Goal: Task Accomplishment & Management: Complete application form

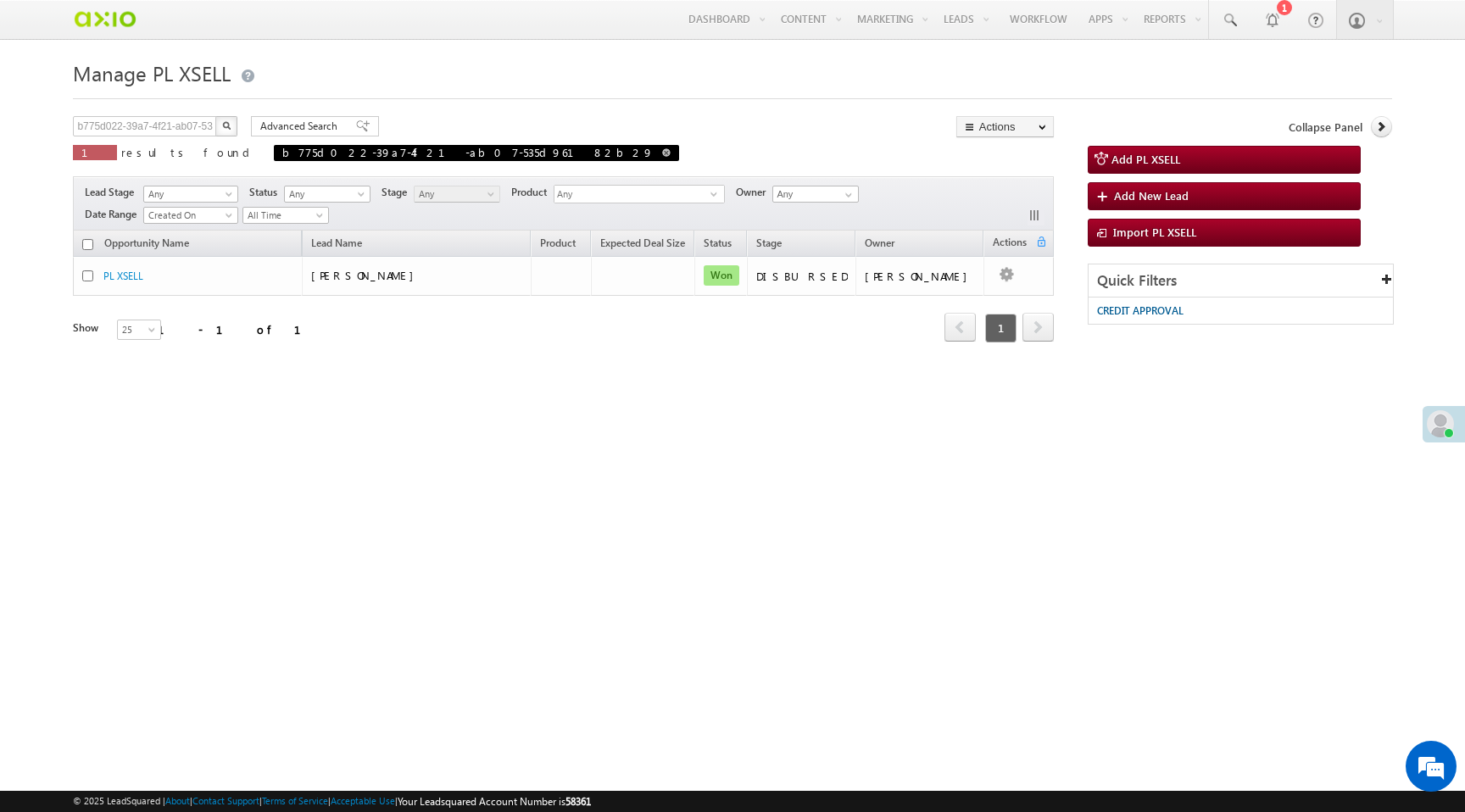
click at [663, 155] on span at bounding box center [666, 152] width 9 height 9
type input "Search PL XSELL"
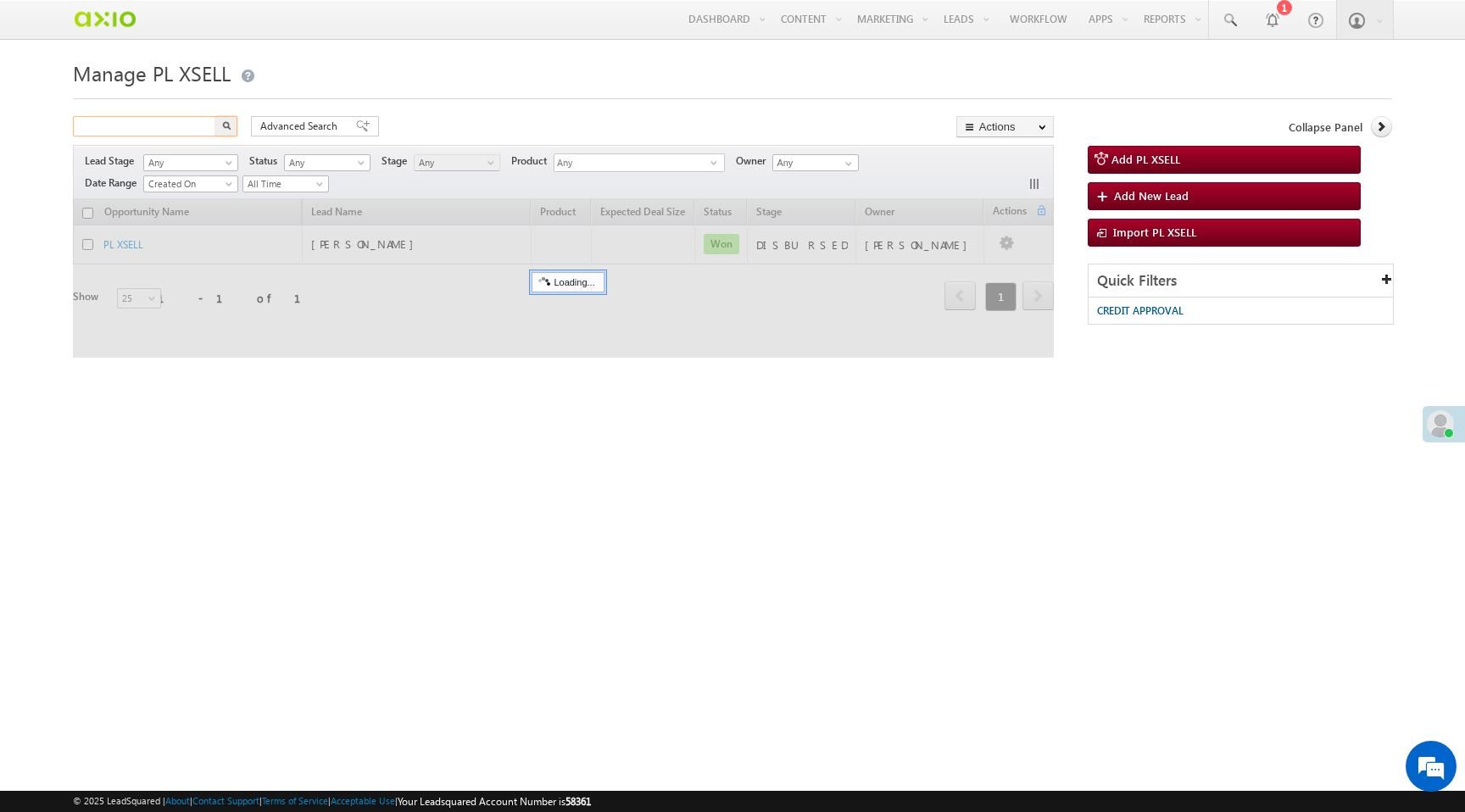
click at [138, 130] on input "text" at bounding box center [145, 126] width 145 height 20
paste input "49541be5-b57b-469f-952e-a073a1c154f3"
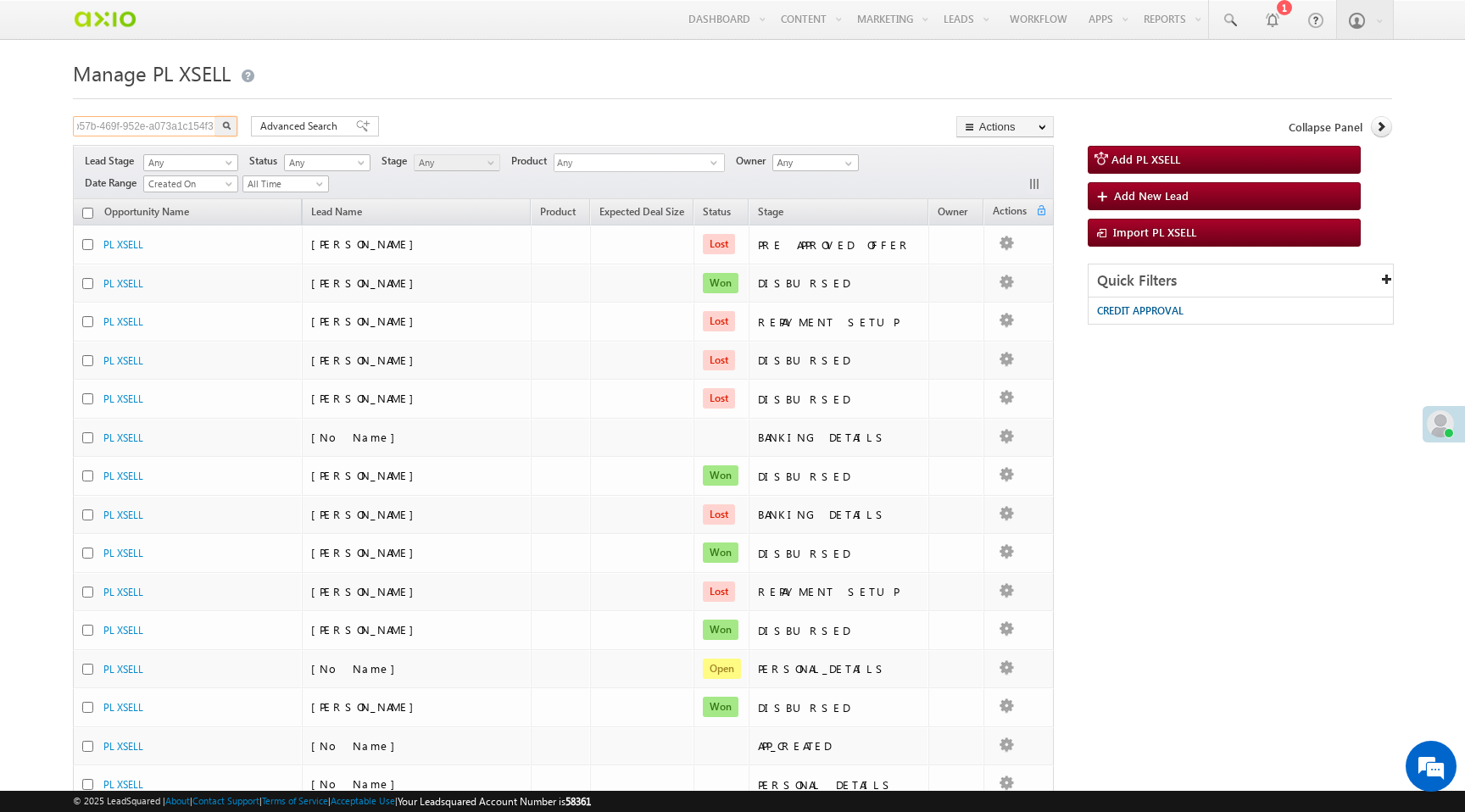
type input "49541be5-b57b-469f-952e-a073a1c154f3"
click at [230, 129] on button "button" at bounding box center [226, 126] width 22 height 20
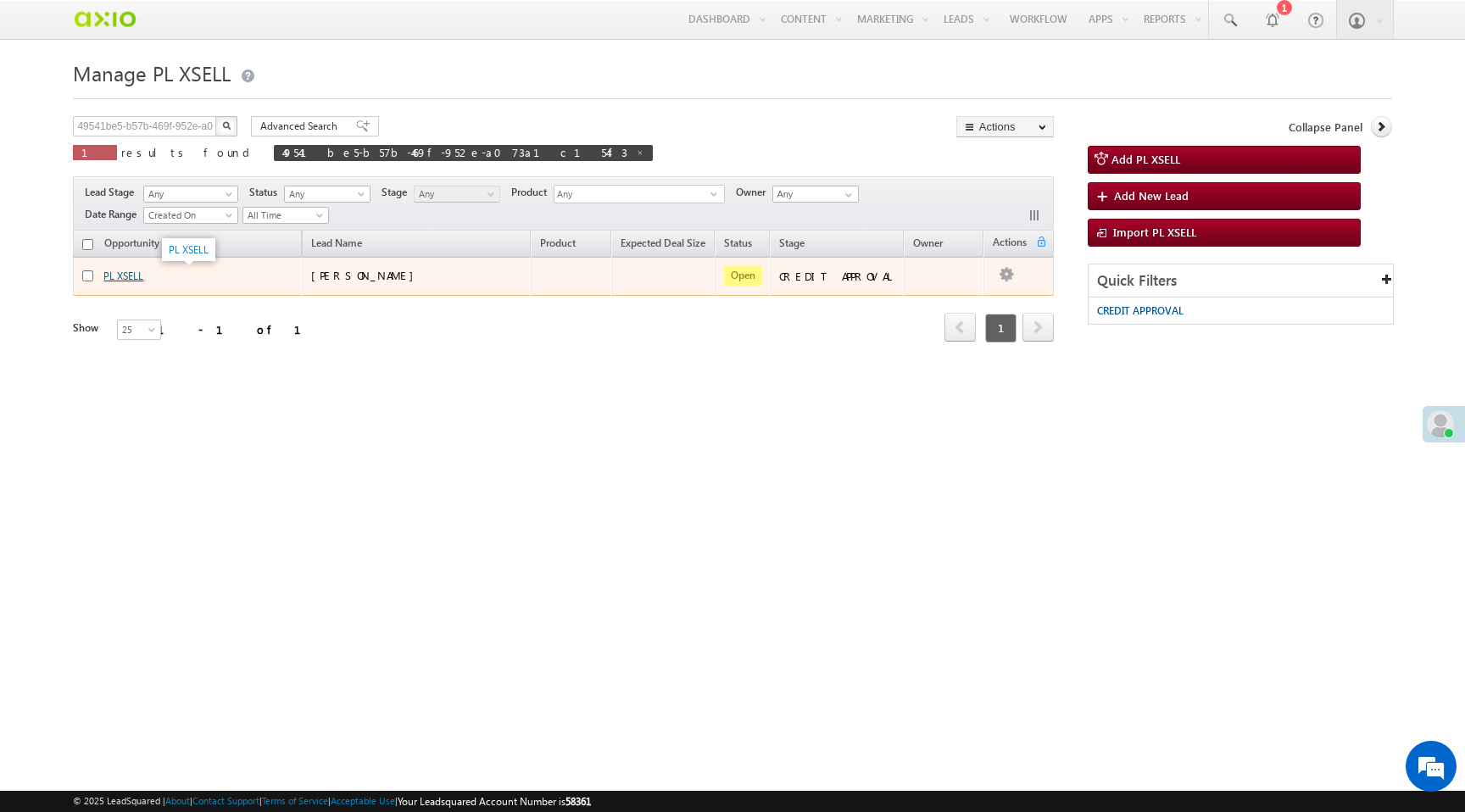
click at [128, 277] on link "PL XSELL" at bounding box center [122, 276] width 40 height 13
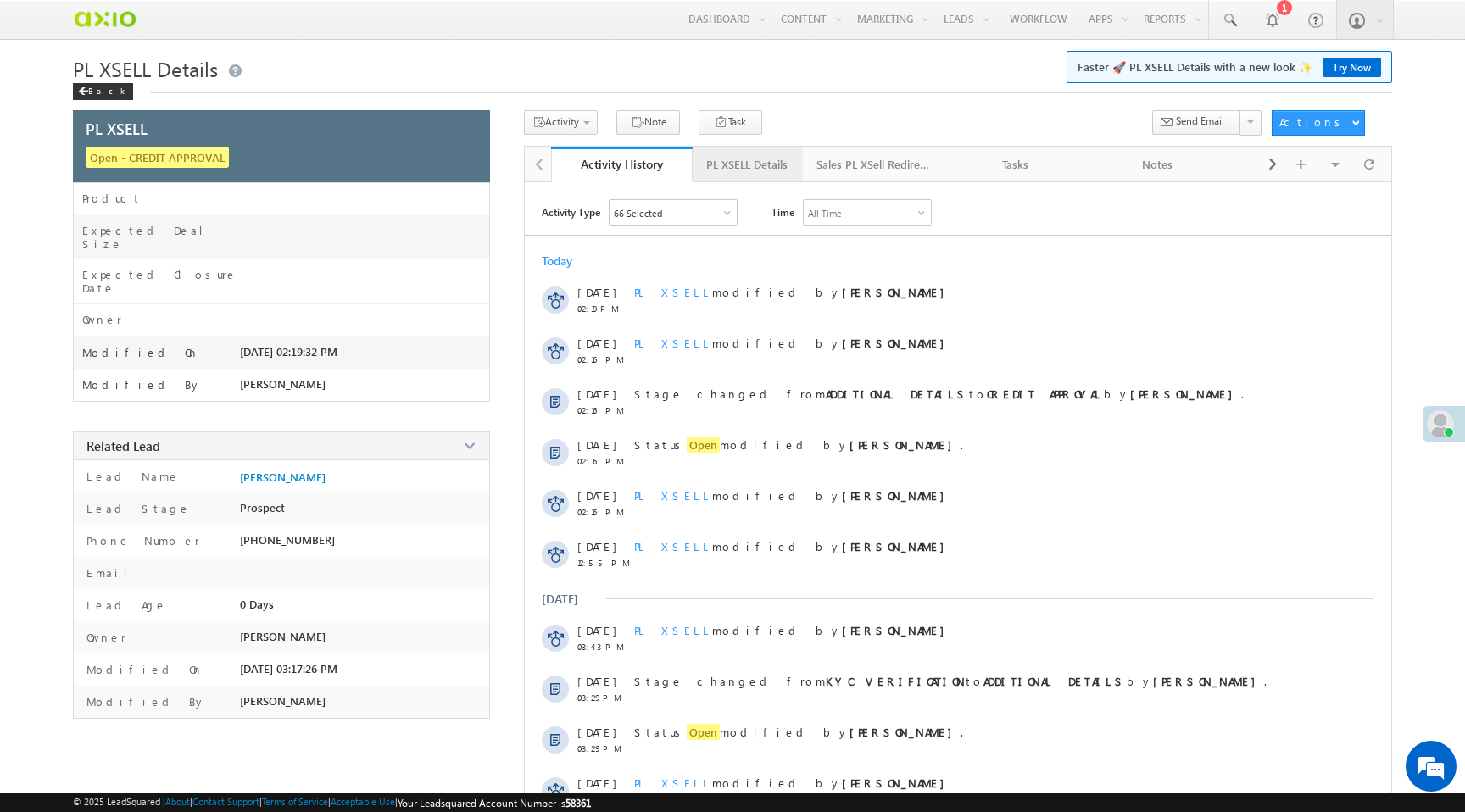
click at [750, 172] on div "PL XSELL Details" at bounding box center [747, 164] width 82 height 20
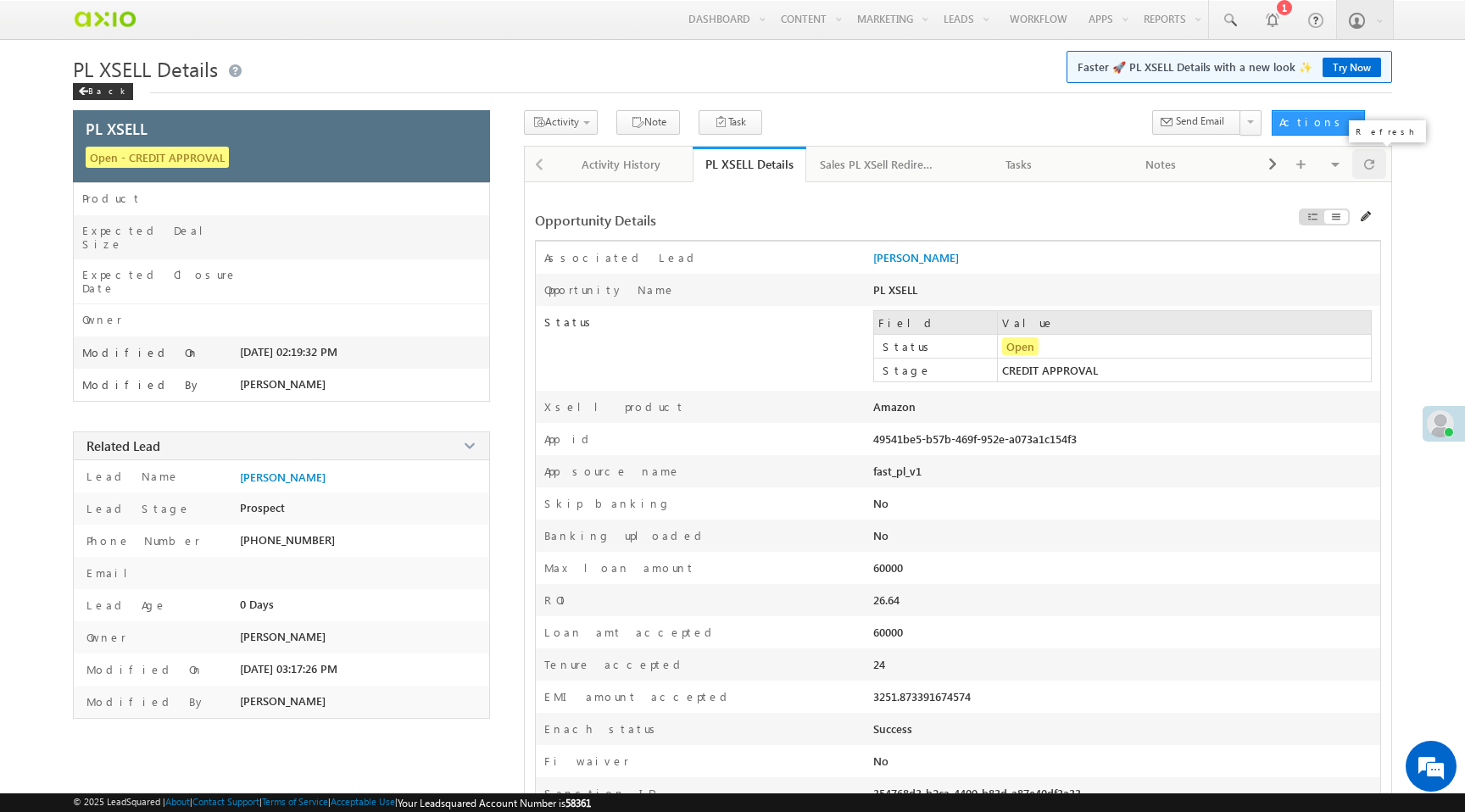
click at [1364, 170] on span at bounding box center [1369, 164] width 10 height 30
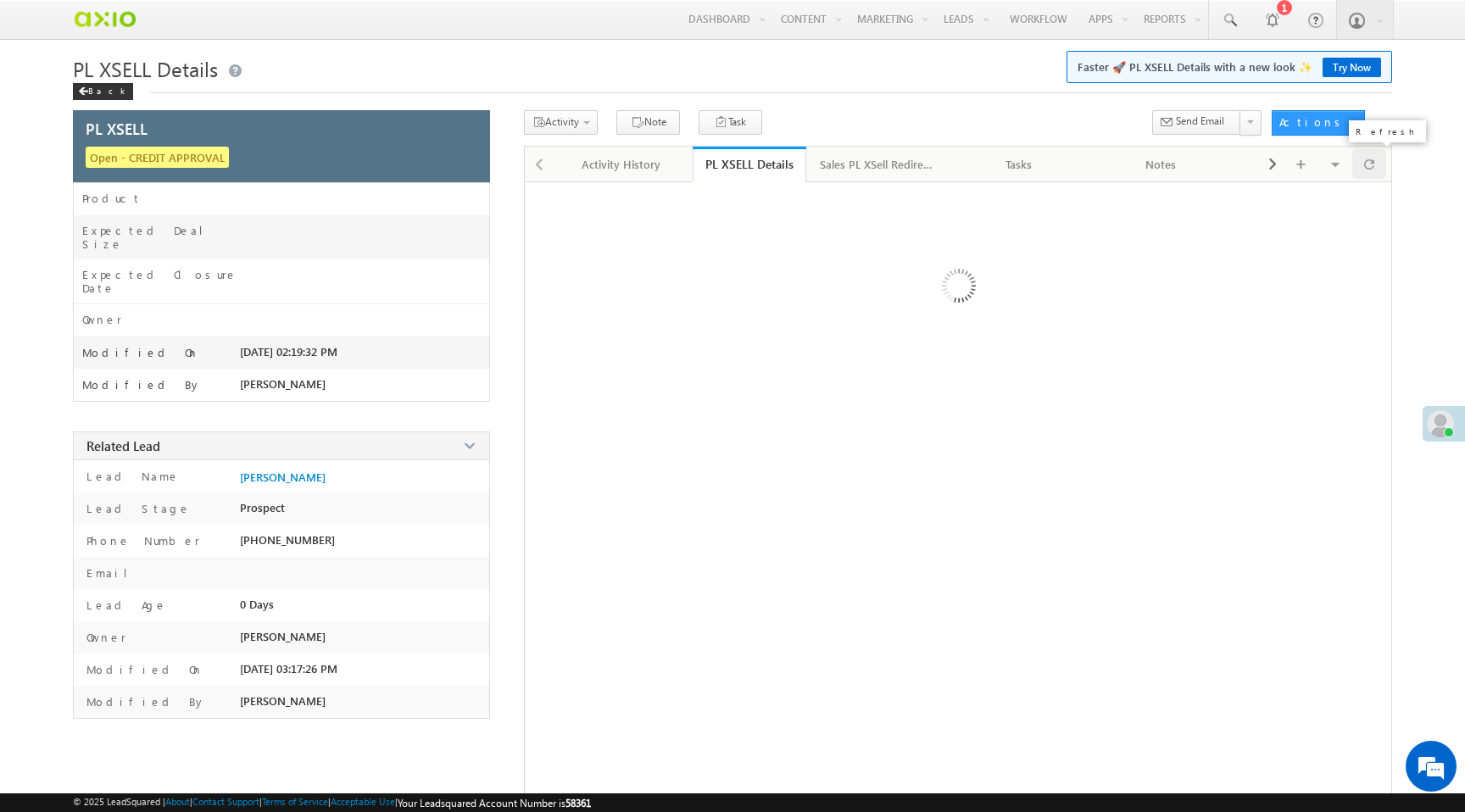
click at [1364, 170] on span at bounding box center [1369, 164] width 10 height 30
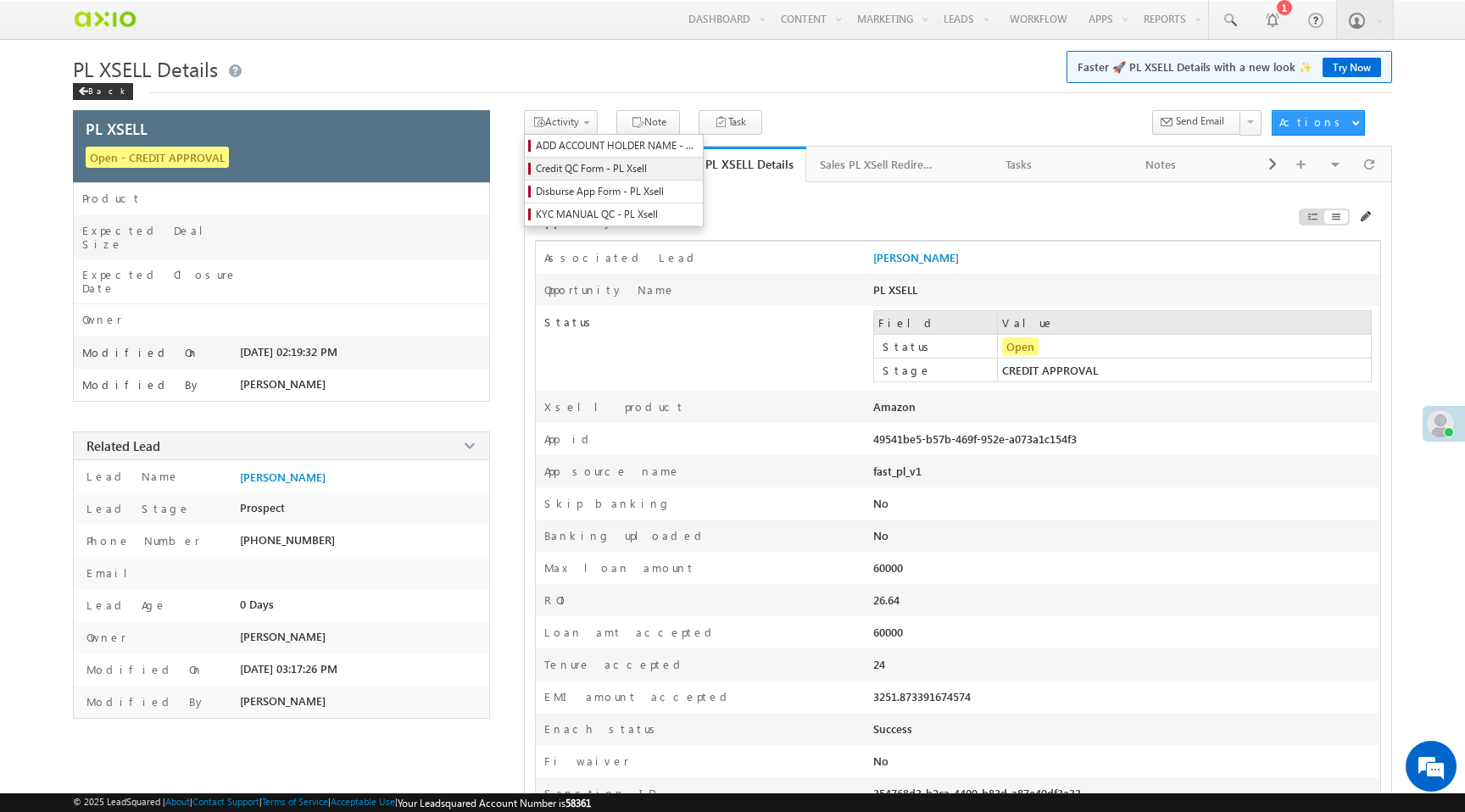
click at [583, 170] on span "Credit QC Form - PL Xsell" at bounding box center [617, 169] width 161 height 16
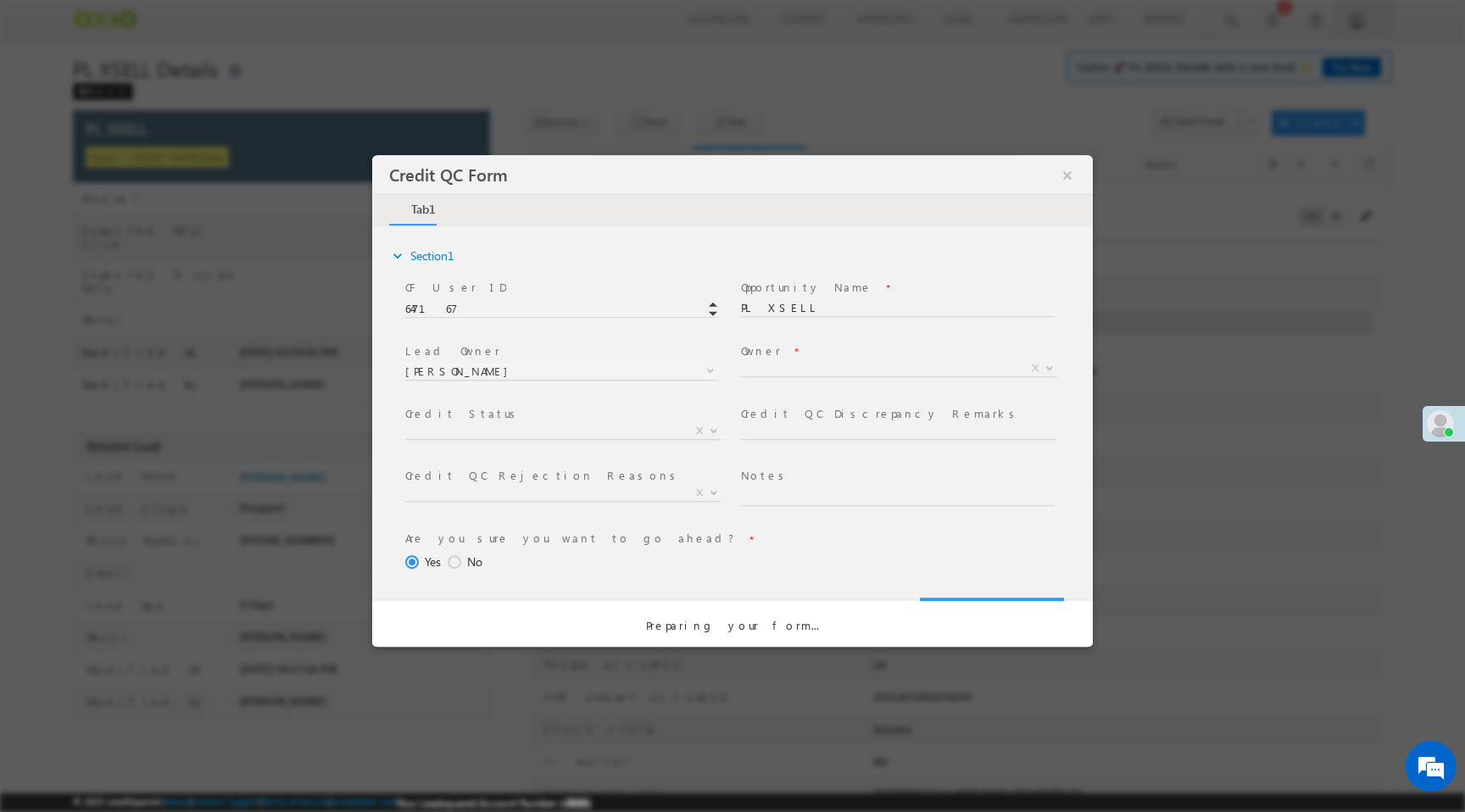
select select "50aed37f-b58e-11ec-8597-0681fe0b10f8"
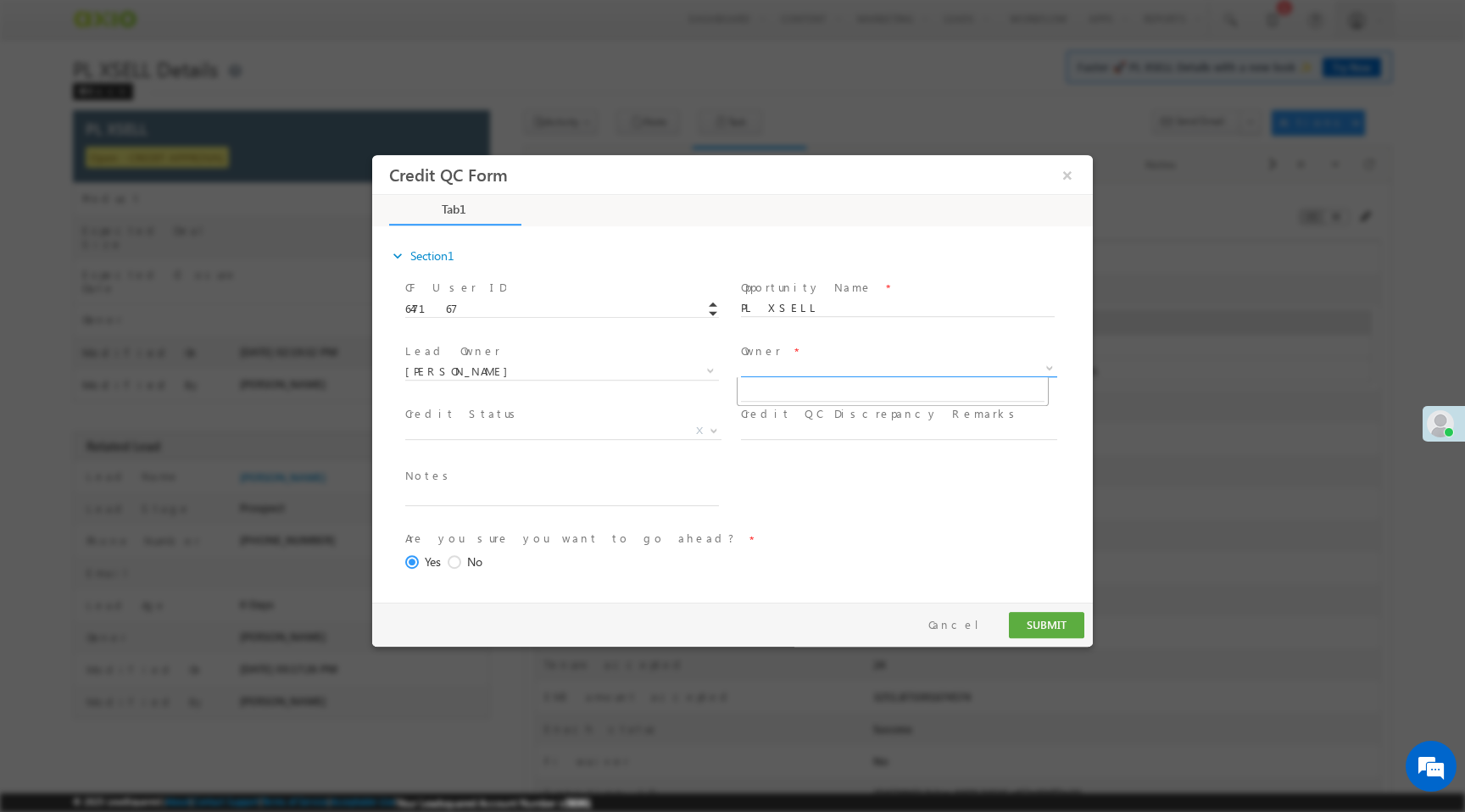
click at [782, 371] on span "X" at bounding box center [900, 368] width 317 height 17
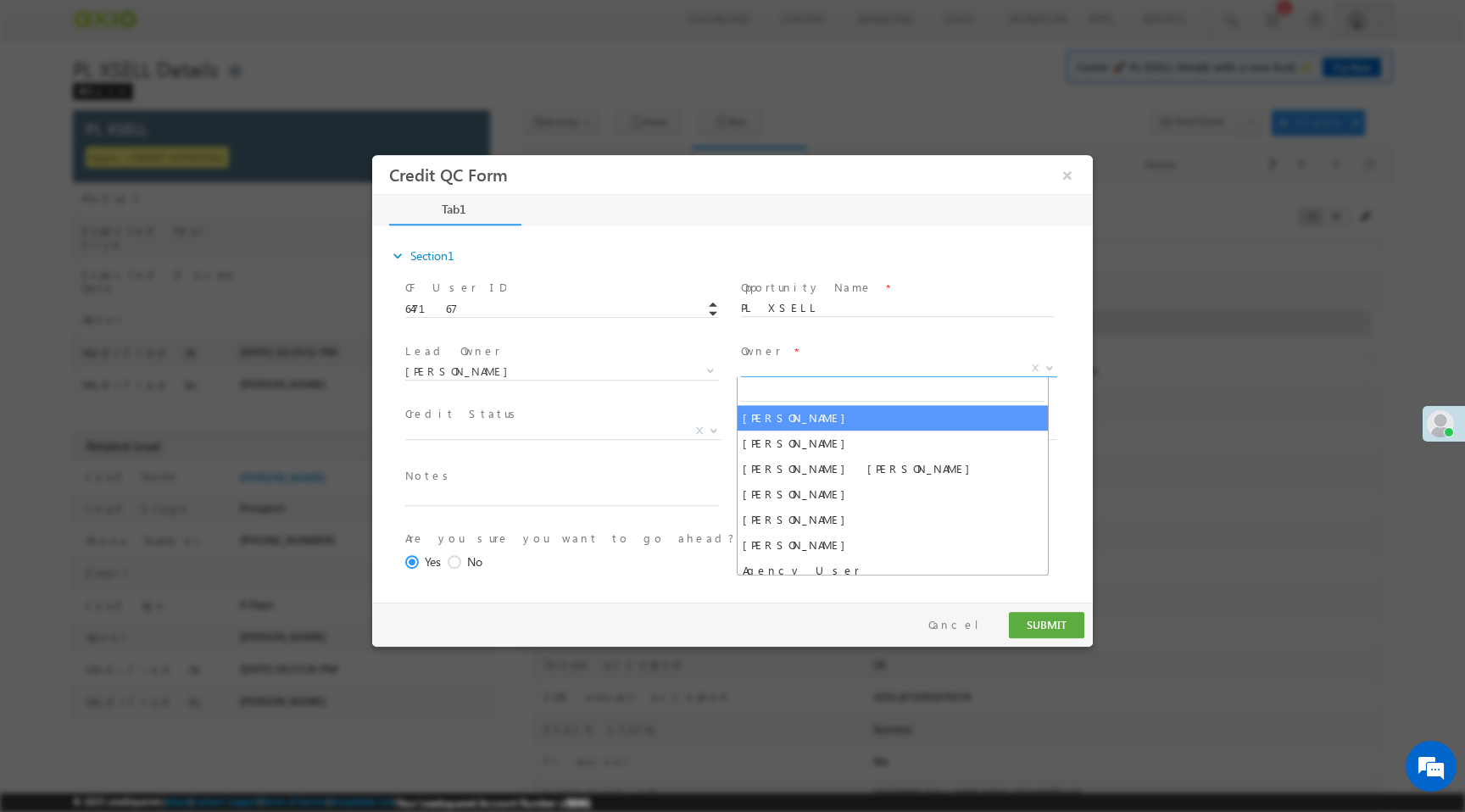
select select "f8849782-a99c-11ec-8597-0681fe0b10f8"
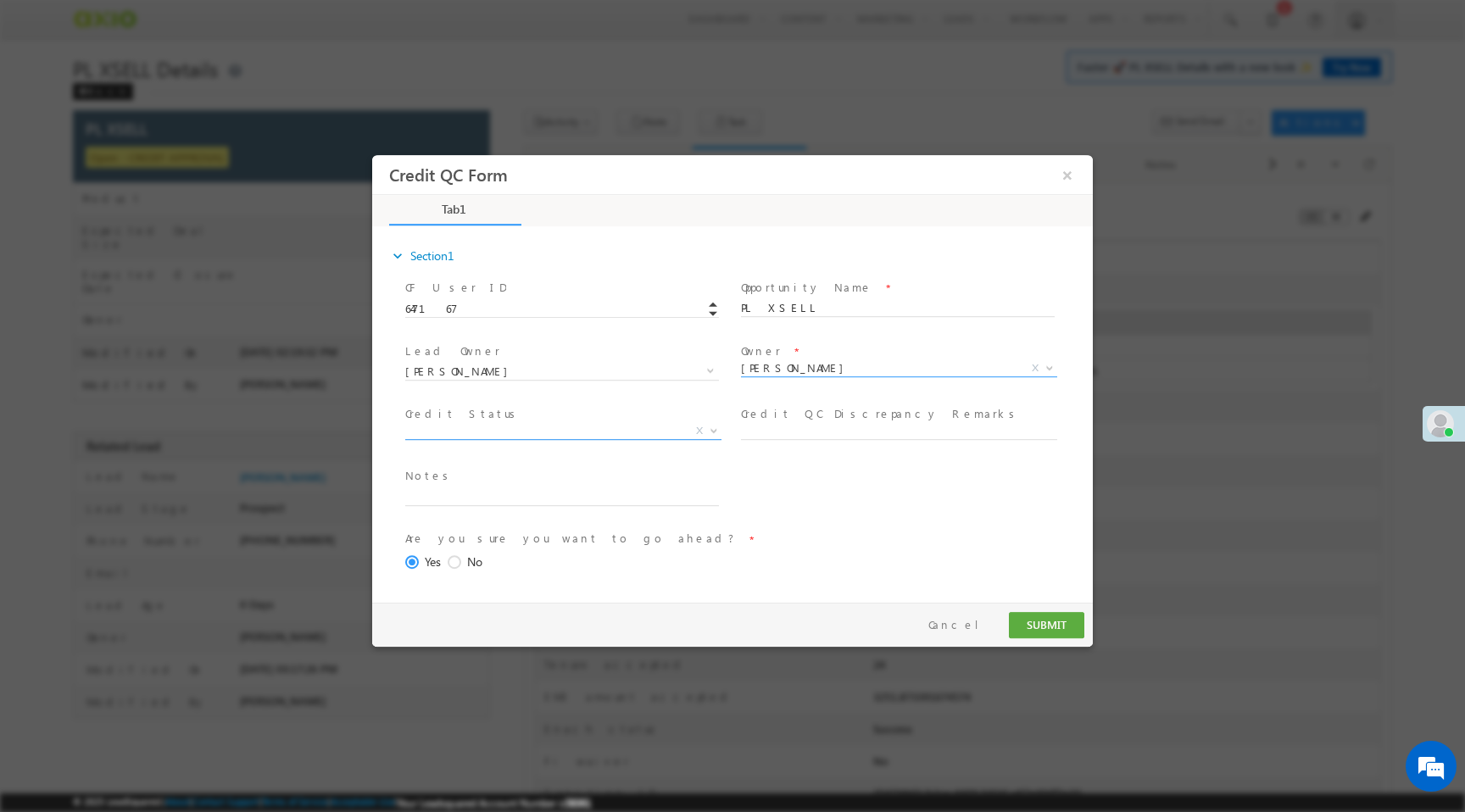
click at [585, 426] on span "X" at bounding box center [563, 430] width 317 height 17
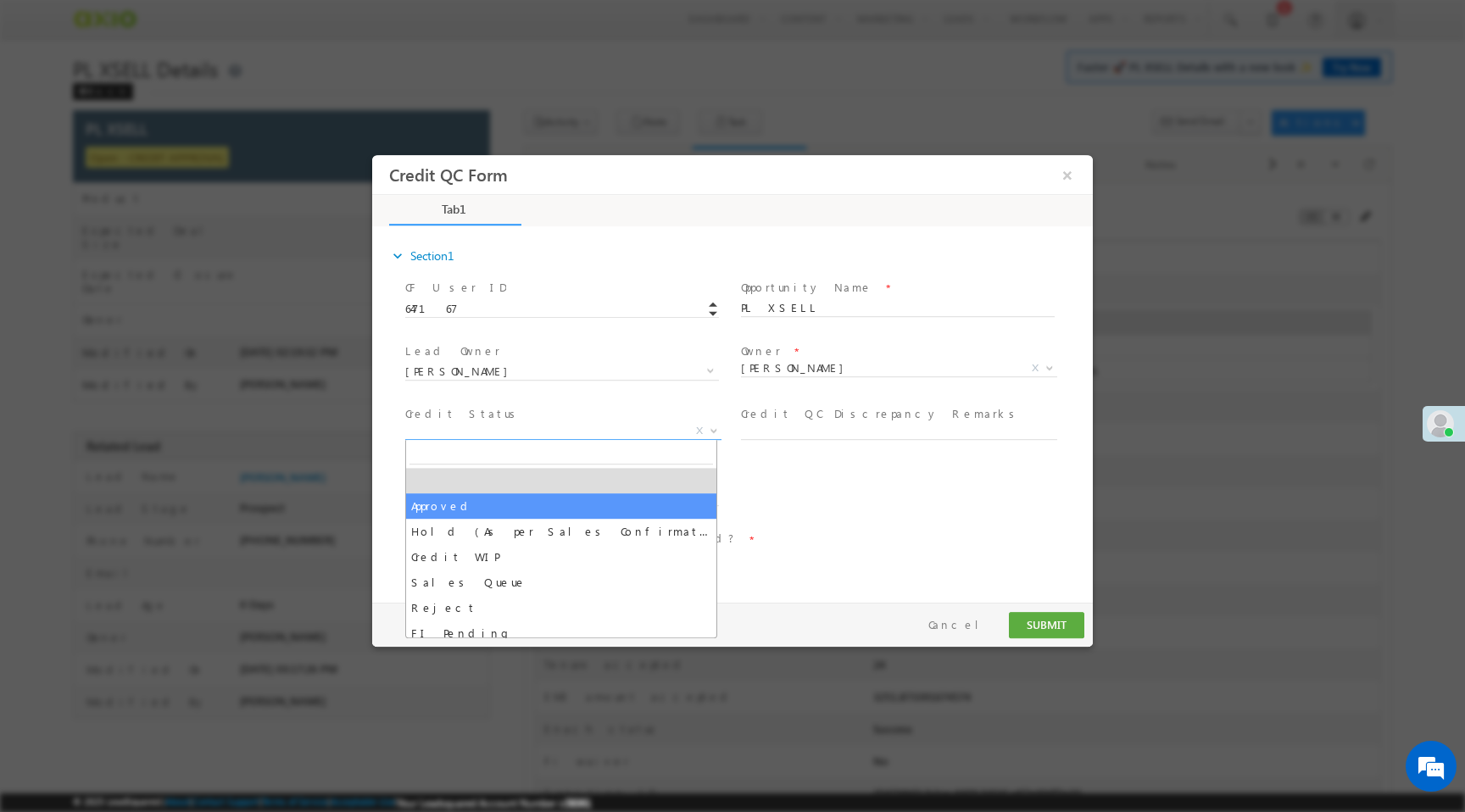
select select "Approved"
select select "NA"
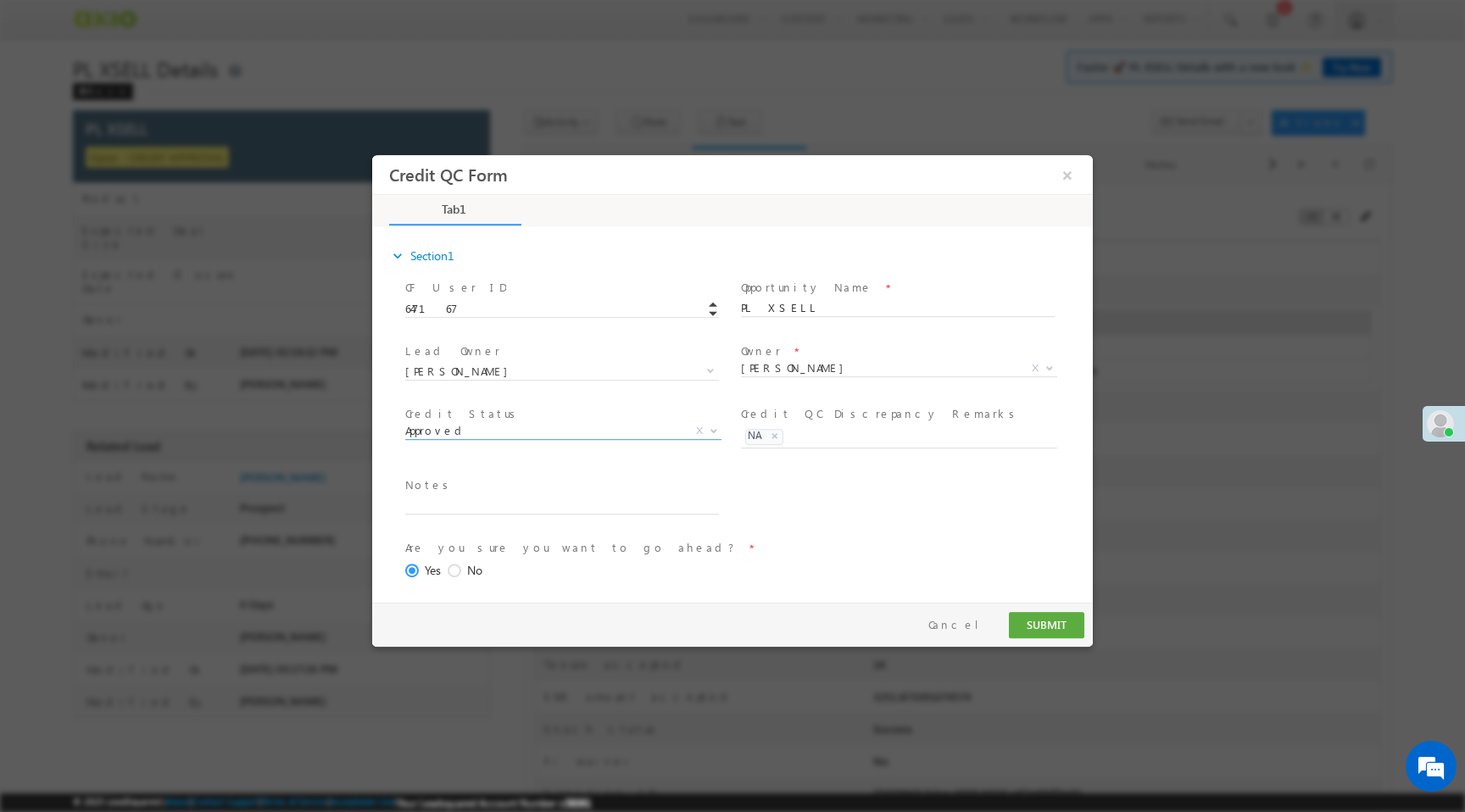
scroll to position [70, 0]
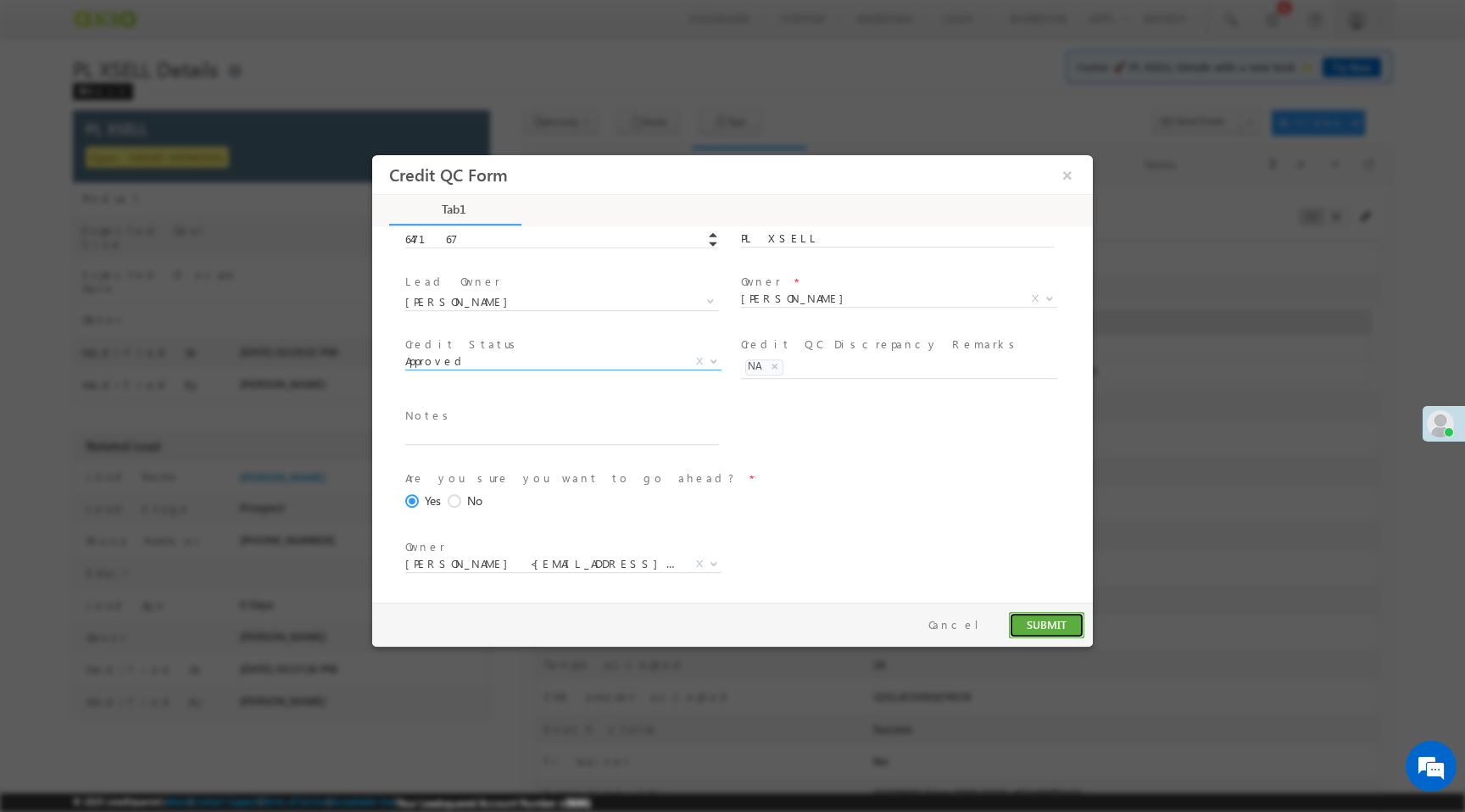
click at [1031, 623] on button "SUBMIT" at bounding box center [1047, 625] width 76 height 26
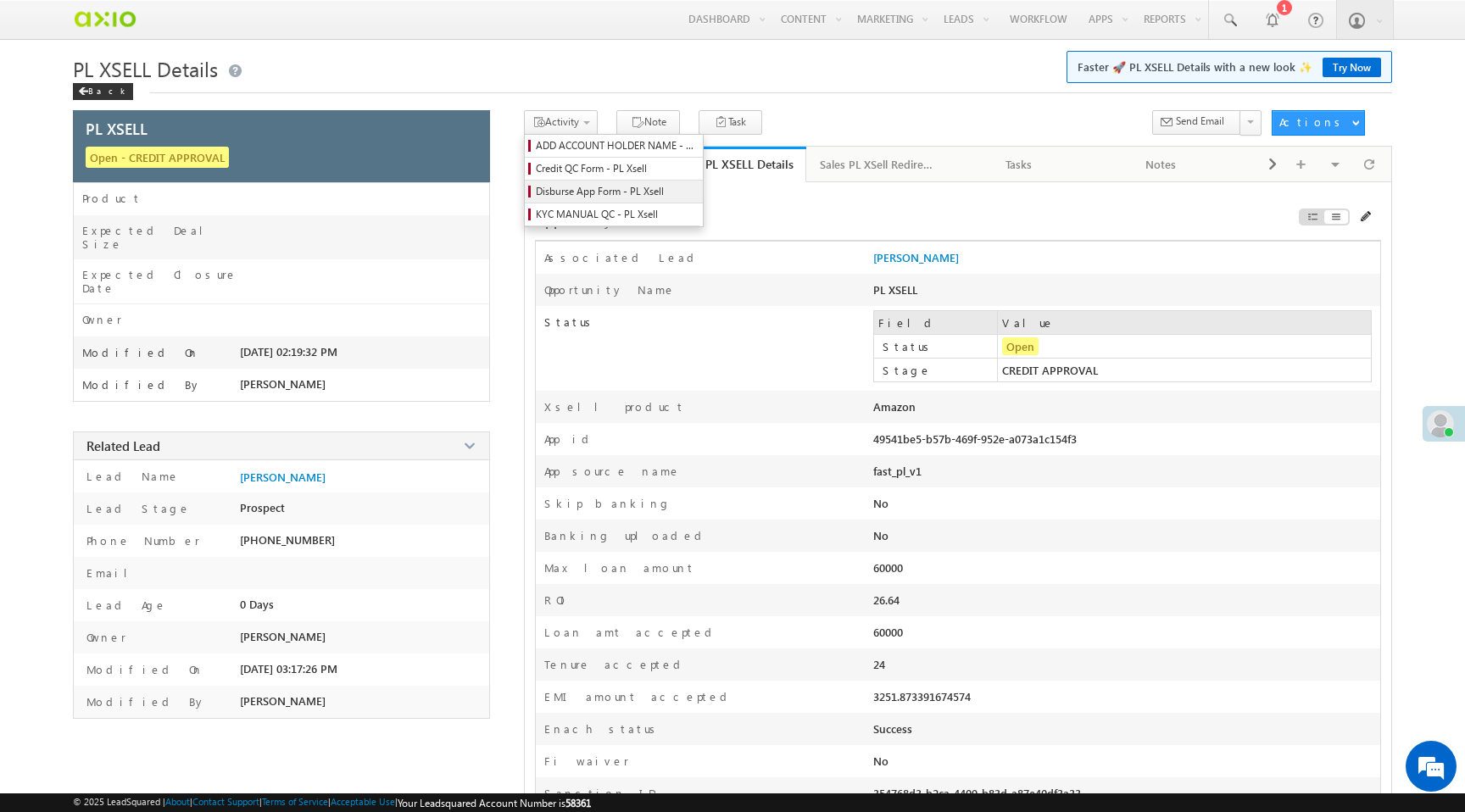
click at [595, 189] on span "Disburse App Form - PL Xsell" at bounding box center [617, 191] width 161 height 16
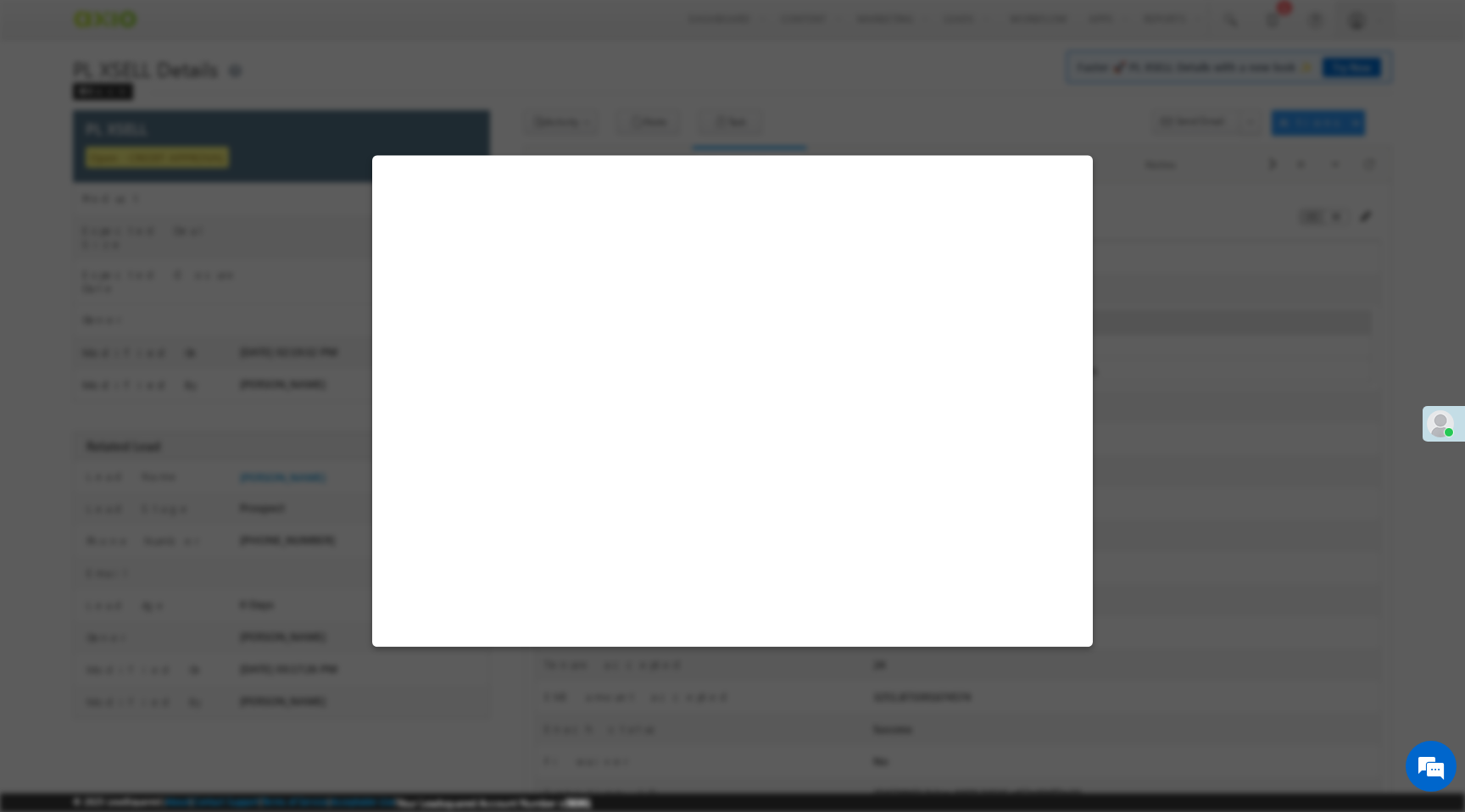
select select "PL XSell Disbursement Initiated"
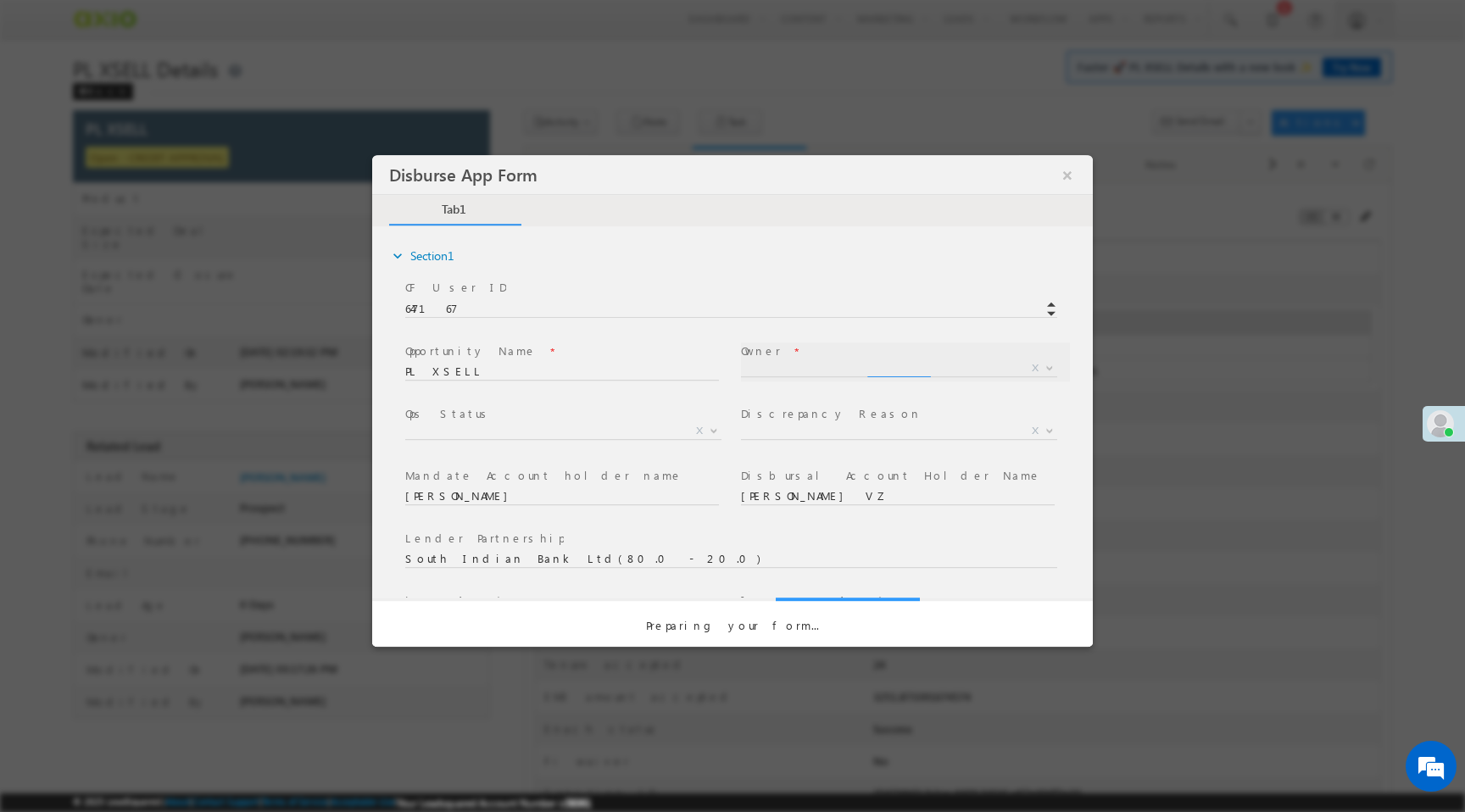
scroll to position [0, 0]
select select "f8849782-a99c-11ec-8597-0681fe0b10f8"
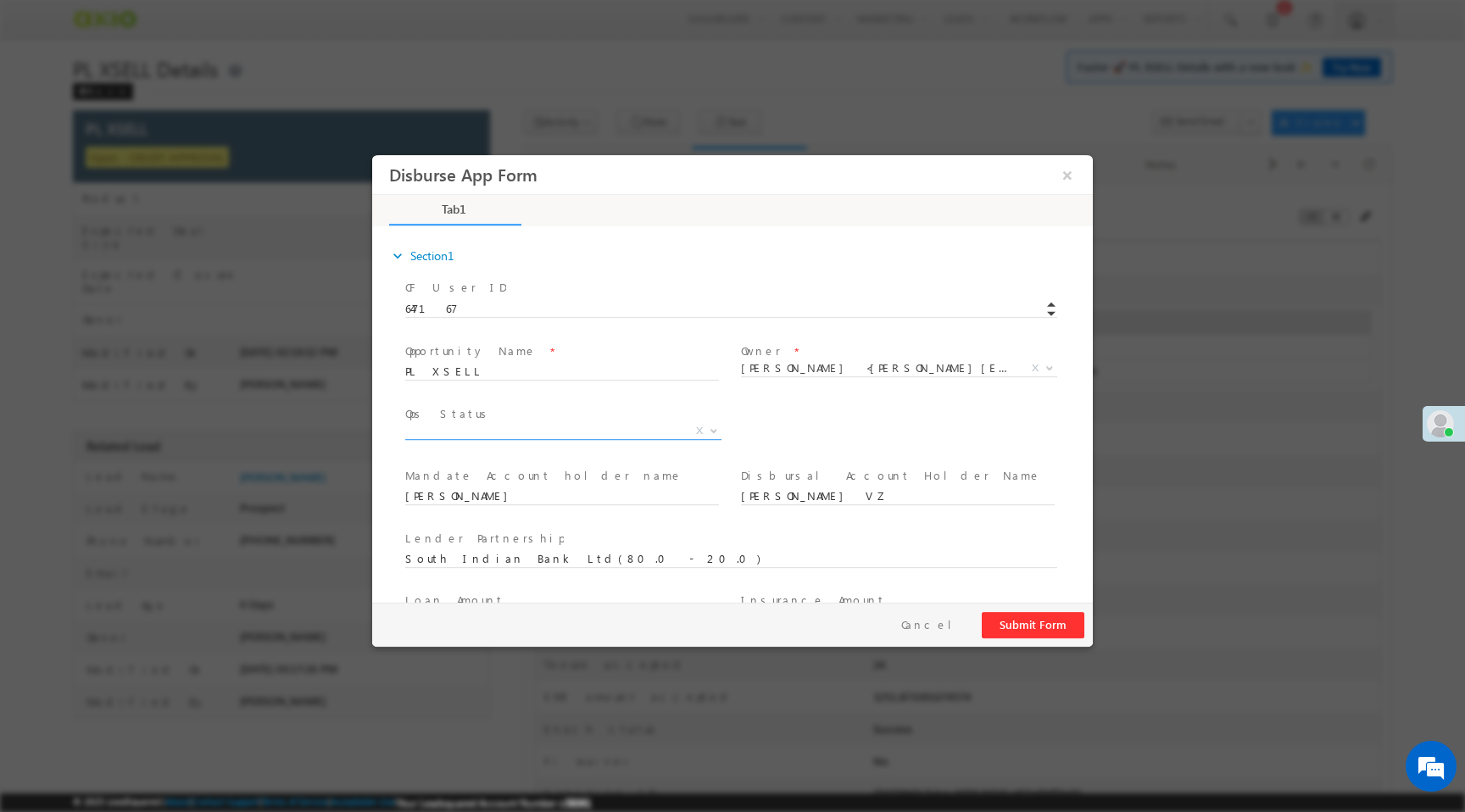
click at [509, 438] on span "P-NACH initiated HOLD Discrepant Disbursal Initiated X" at bounding box center [569, 433] width 329 height 20
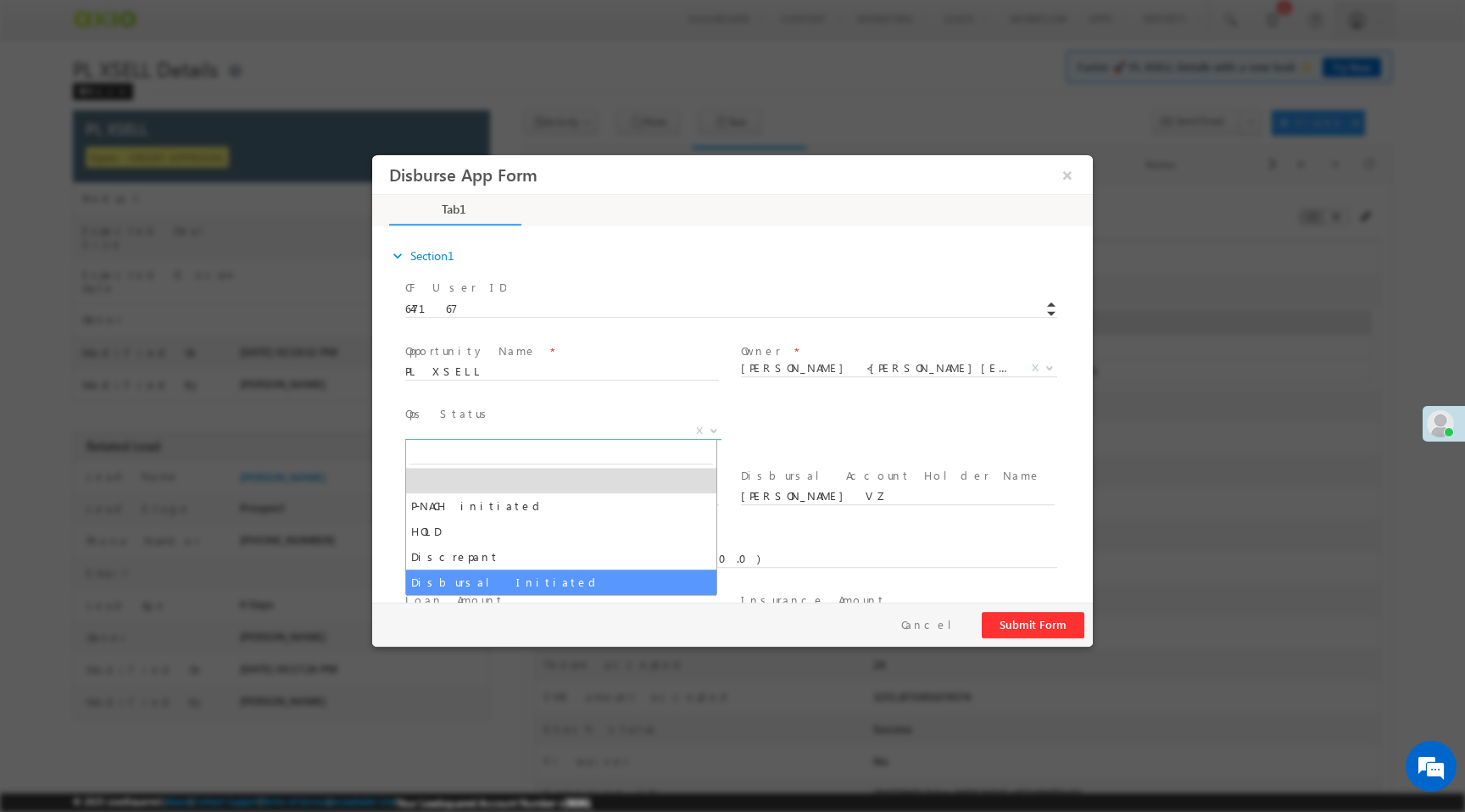
select select "Disbursal Initiated"
select select "NA"
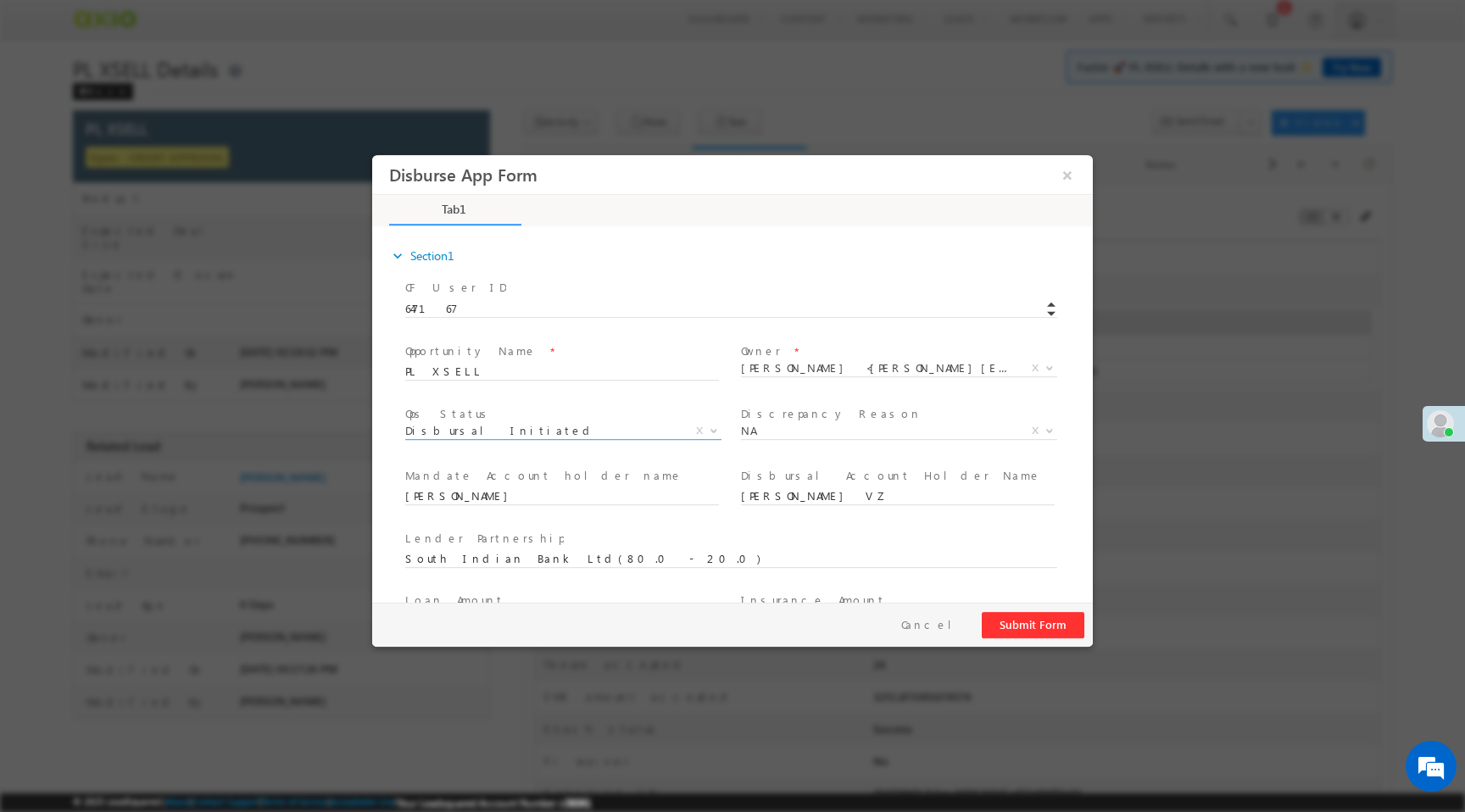
scroll to position [250, 0]
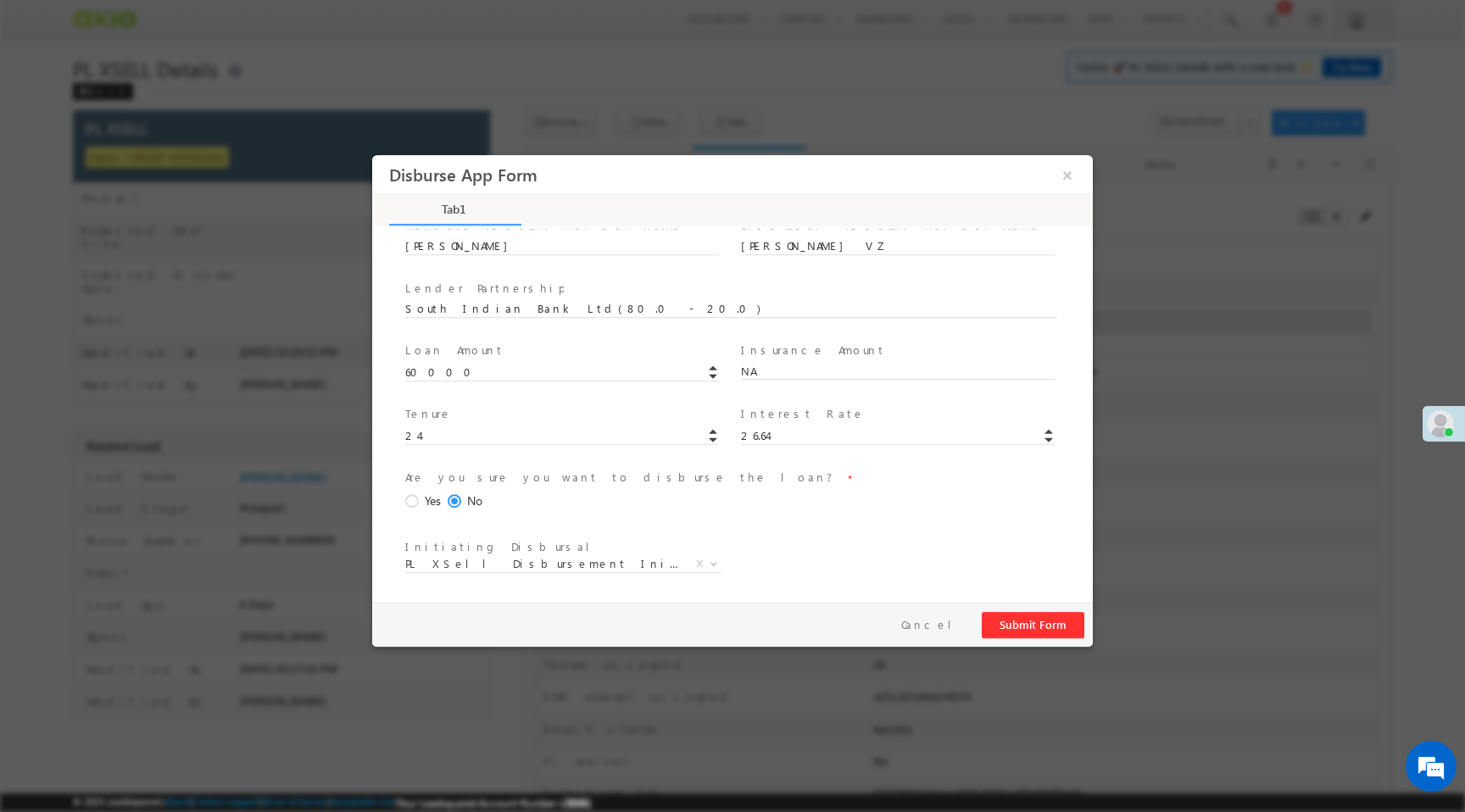
click at [416, 500] on span at bounding box center [414, 502] width 18 height 16
click at [372, 155] on input "Yes" at bounding box center [372, 155] width 0 height 0
click at [1014, 628] on button "Submit Form" at bounding box center [1034, 625] width 103 height 26
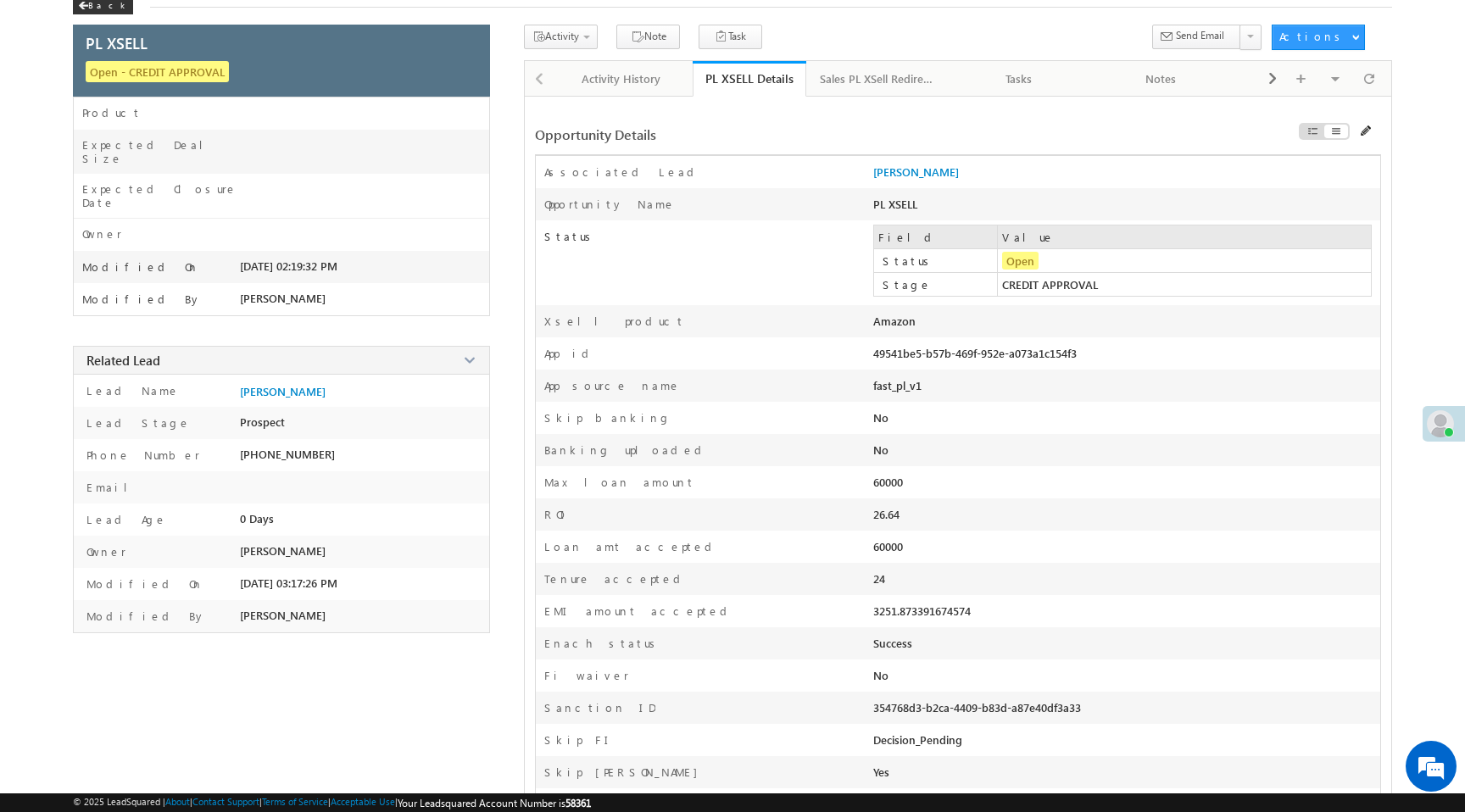
scroll to position [0, 0]
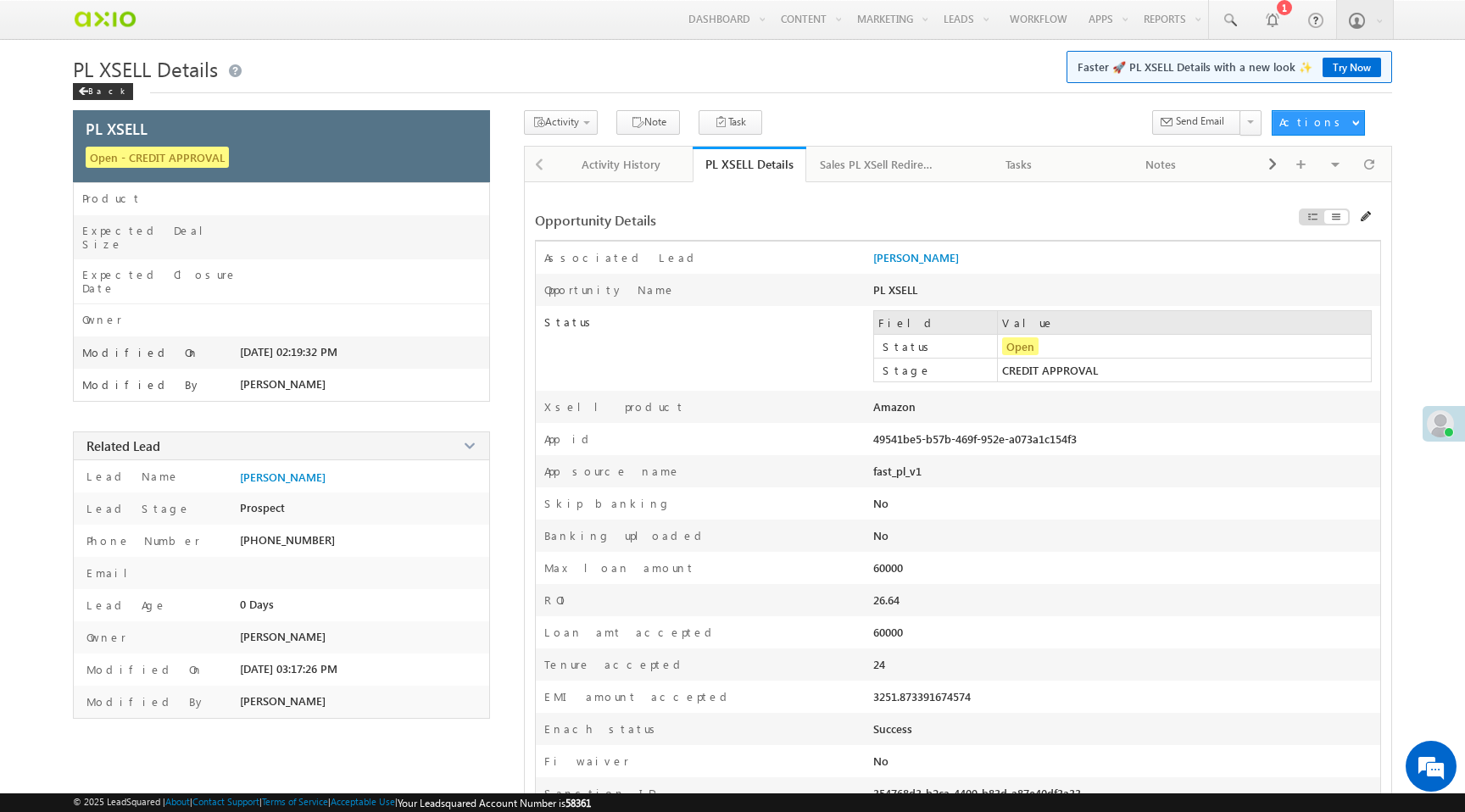
click at [872, 315] on label "Status" at bounding box center [704, 318] width 337 height 23
click at [1369, 164] on span at bounding box center [1369, 164] width 10 height 30
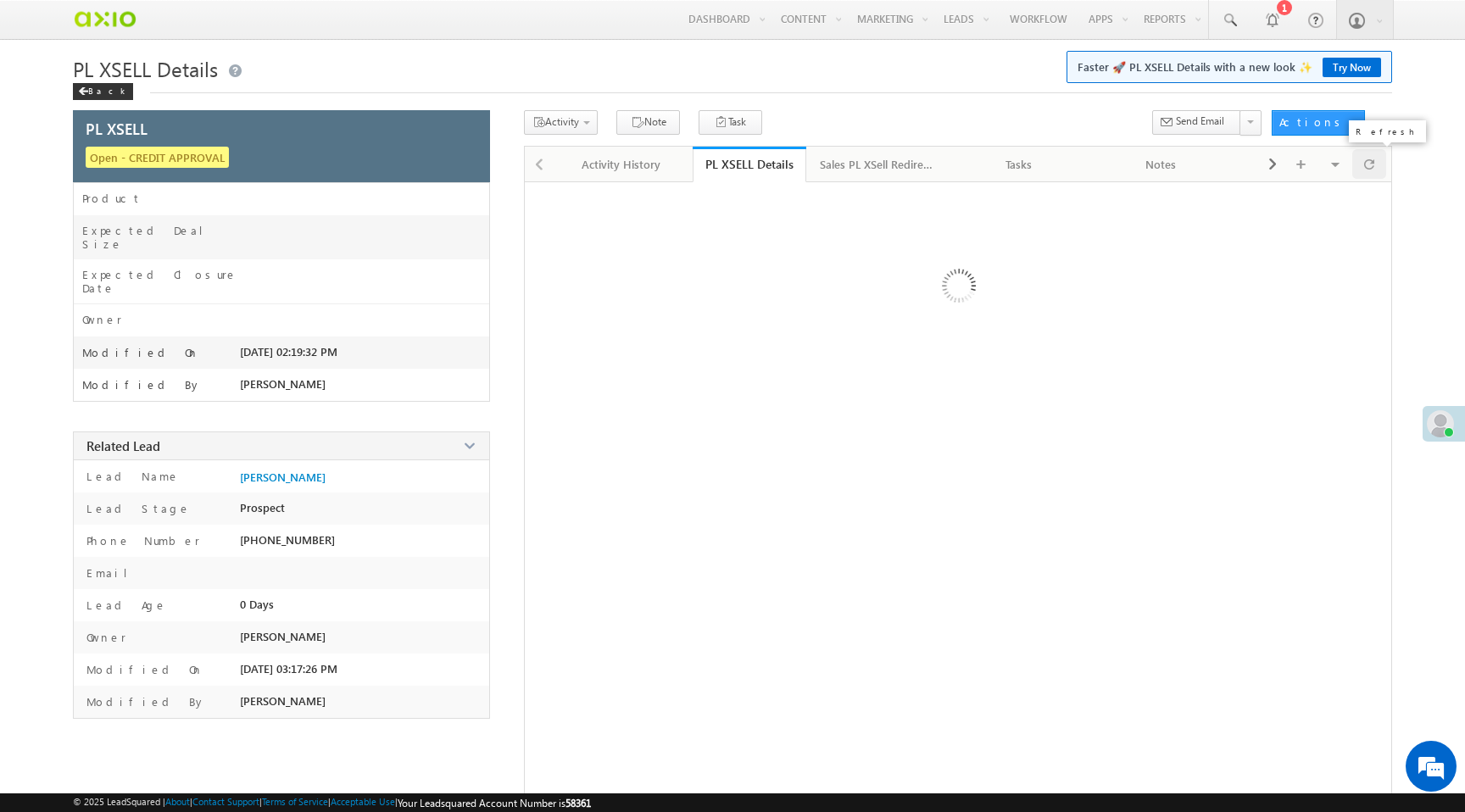
click at [1369, 164] on span at bounding box center [1369, 164] width 10 height 30
